Goal: Task Accomplishment & Management: Use online tool/utility

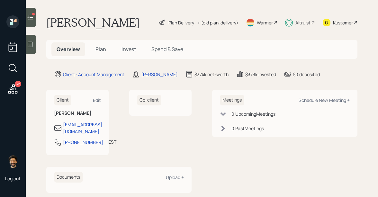
click at [29, 16] on icon at bounding box center [30, 17] width 6 height 6
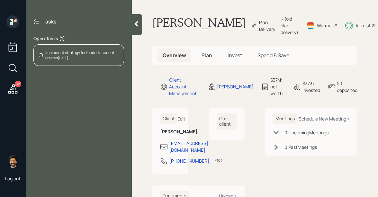
click at [87, 51] on div "Implement strategy for funded account" at bounding box center [79, 53] width 69 height 6
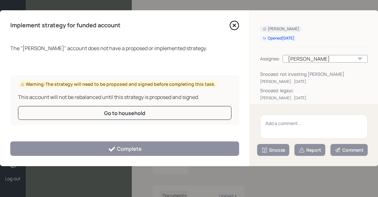
click at [269, 125] on textarea at bounding box center [314, 127] width 108 height 24
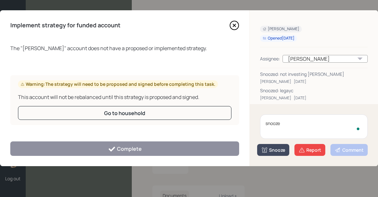
type textarea "snooze"
click at [269, 151] on div "Snooze" at bounding box center [274, 150] width 24 height 6
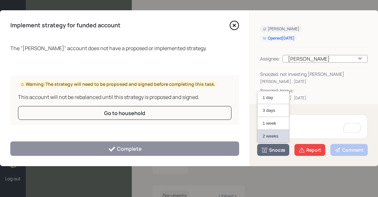
click at [269, 135] on button "2 weeks" at bounding box center [274, 136] width 32 height 13
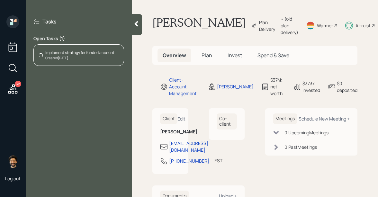
click at [11, 84] on icon at bounding box center [13, 89] width 12 height 12
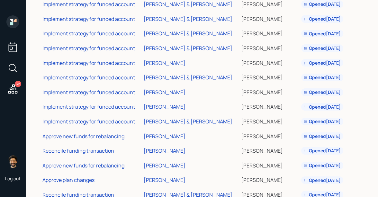
scroll to position [113, 0]
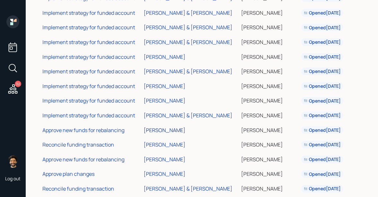
click at [167, 128] on div "[PERSON_NAME]" at bounding box center [165, 130] width 42 height 7
